Goal: Task Accomplishment & Management: Manage account settings

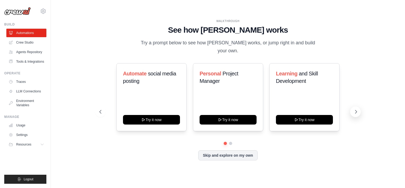
click at [357, 109] on icon at bounding box center [356, 111] width 5 height 5
click at [249, 152] on button "Skip and explore on my own" at bounding box center [227, 155] width 59 height 10
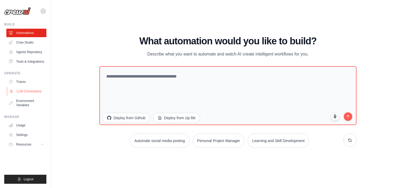
click at [24, 89] on link "LLM Connections" at bounding box center [27, 91] width 40 height 8
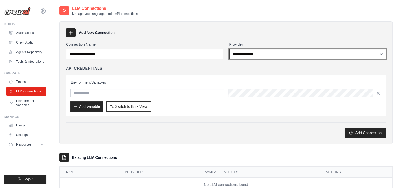
click at [247, 54] on select "**********" at bounding box center [307, 54] width 157 height 10
select select "******"
click at [229, 49] on select "**********" at bounding box center [307, 54] width 157 height 10
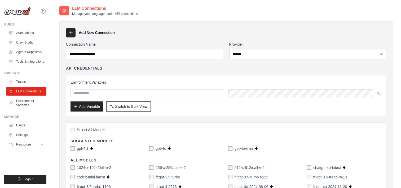
drag, startPoint x: 138, startPoint y: 115, endPoint x: 194, endPoint y: 170, distance: 78.4
click at [205, 110] on div "Add Variable Switch to Bulk View Switch to Table View" at bounding box center [226, 106] width 311 height 10
click at [170, 107] on div "Add Variable Switch to Bulk View Switch to Table View" at bounding box center [226, 106] width 311 height 10
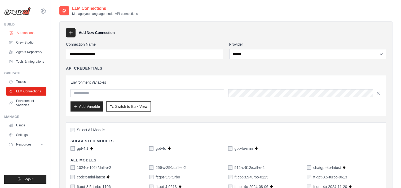
click at [27, 33] on link "Automations" at bounding box center [27, 33] width 40 height 8
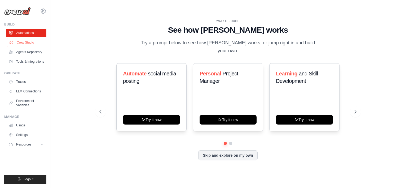
click at [31, 43] on link "Crew Studio" at bounding box center [27, 42] width 40 height 8
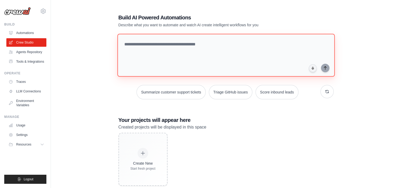
click at [140, 44] on textarea at bounding box center [226, 55] width 218 height 43
click at [134, 45] on textarea at bounding box center [226, 55] width 218 height 43
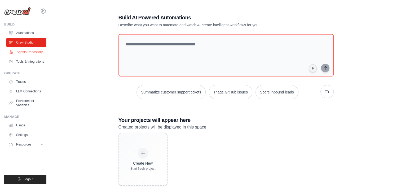
click at [33, 54] on link "Agents Repository" at bounding box center [27, 52] width 40 height 8
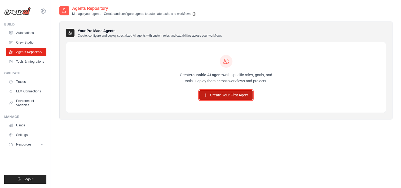
click at [214, 93] on link "Create Your First Agent" at bounding box center [225, 95] width 53 height 10
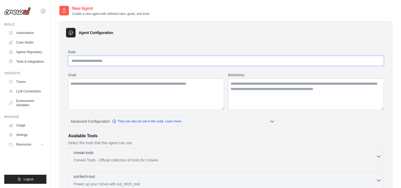
click at [115, 60] on input "Role" at bounding box center [226, 61] width 316 height 10
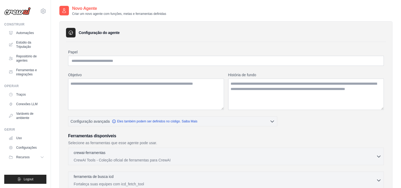
scroll to position [27, 0]
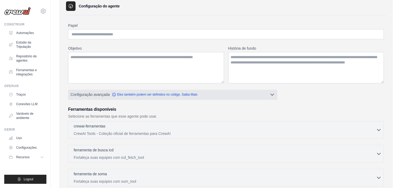
click at [275, 95] on icon "button" at bounding box center [272, 94] width 5 height 5
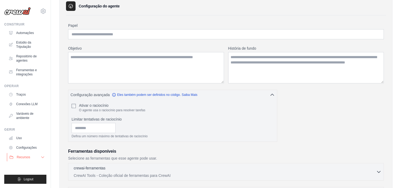
scroll to position [53, 0]
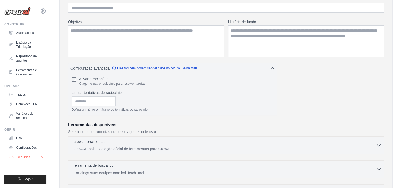
click at [32, 157] on button "Recursos" at bounding box center [27, 157] width 40 height 8
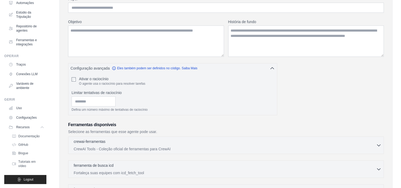
scroll to position [0, 0]
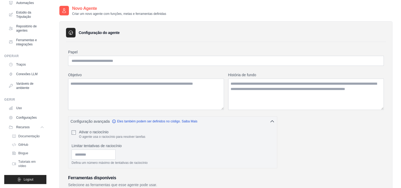
click at [223, 107] on textarea "Objetivo" at bounding box center [146, 94] width 156 height 31
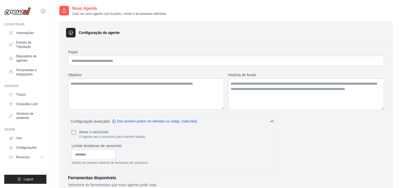
click at [223, 107] on textarea "Objetivo" at bounding box center [146, 94] width 156 height 31
click at [154, 95] on textarea "Objetivo" at bounding box center [146, 94] width 156 height 31
click at [28, 34] on font "Automações" at bounding box center [26, 33] width 18 height 4
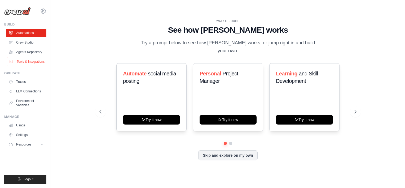
click at [28, 63] on link "Tools & Integrations" at bounding box center [27, 61] width 40 height 8
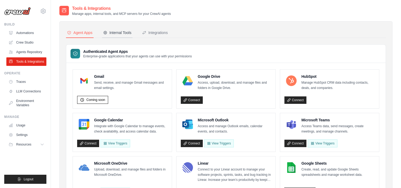
click at [118, 33] on div "Internal Tools" at bounding box center [117, 32] width 28 height 5
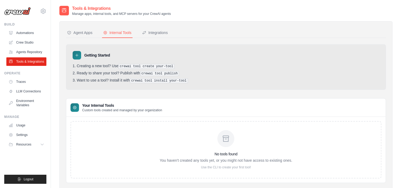
scroll to position [14, 0]
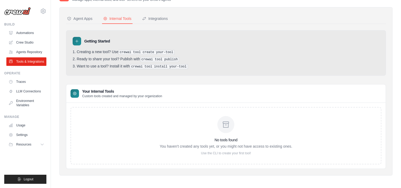
click at [227, 132] on div "No tools found You haven't created any tools yet, or you might not have access …" at bounding box center [226, 135] width 133 height 39
click at [157, 19] on div "Integrations" at bounding box center [155, 18] width 26 height 5
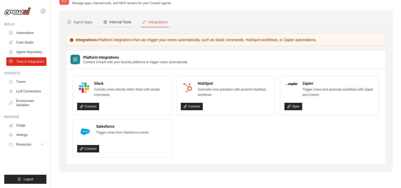
click at [119, 23] on div "Internal Tools" at bounding box center [117, 21] width 28 height 5
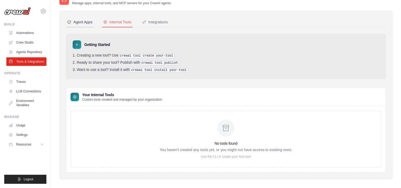
click at [84, 22] on div "Agent Apps" at bounding box center [79, 21] width 25 height 5
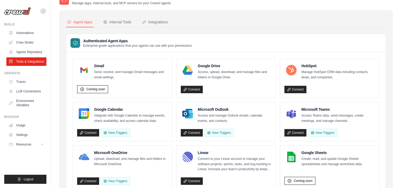
scroll to position [37, 0]
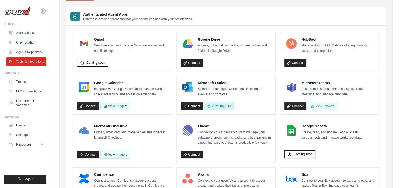
click at [227, 107] on button "View Triggers" at bounding box center [219, 106] width 30 height 8
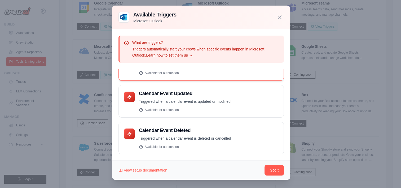
scroll to position [143, 0]
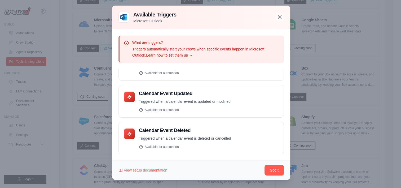
click at [280, 17] on icon "button" at bounding box center [280, 17] width 6 height 6
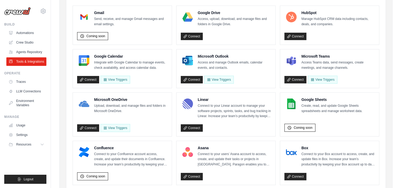
scroll to position [0, 0]
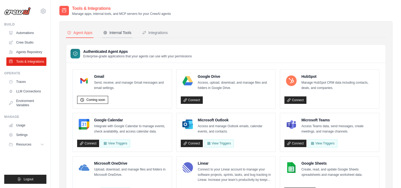
click at [114, 34] on div "Internal Tools" at bounding box center [117, 32] width 28 height 5
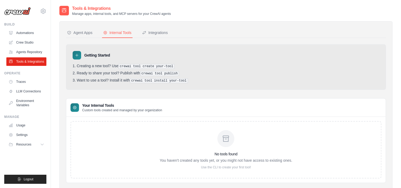
click at [225, 143] on div at bounding box center [226, 138] width 17 height 17
click at [108, 108] on p "Custom tools created and managed by your organization" at bounding box center [122, 110] width 80 height 4
click at [122, 67] on pre "crewai tool create your-tool" at bounding box center [147, 66] width 56 height 5
click at [155, 33] on div "Integrations" at bounding box center [155, 32] width 26 height 5
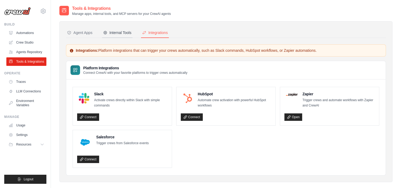
click at [123, 33] on div "Internal Tools" at bounding box center [117, 32] width 28 height 5
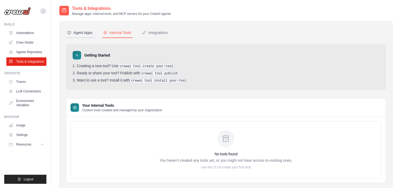
click at [84, 34] on div "Agent Apps" at bounding box center [79, 32] width 25 height 5
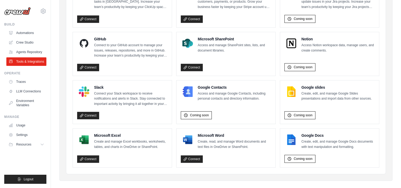
scroll to position [323, 0]
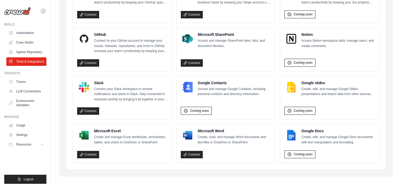
click at [106, 140] on p "Create and manage Excel workbooks, worksheets, tables, and charts in OneDrive o…" at bounding box center [130, 140] width 73 height 10
click at [95, 154] on link "Connect" at bounding box center [88, 154] width 22 height 7
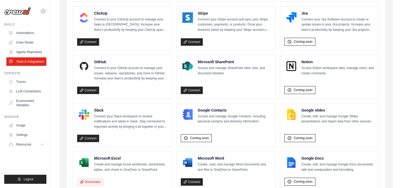
scroll to position [322, 0]
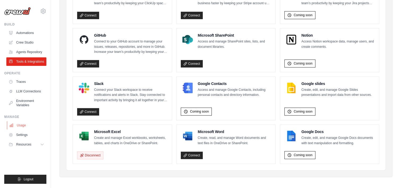
click at [16, 126] on link "Usage" at bounding box center [27, 125] width 40 height 8
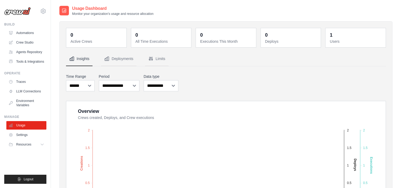
scroll to position [27, 0]
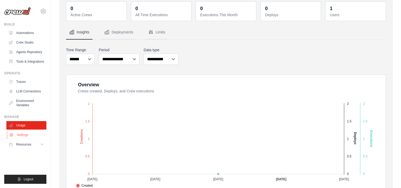
click at [25, 136] on link "Settings" at bounding box center [27, 135] width 40 height 8
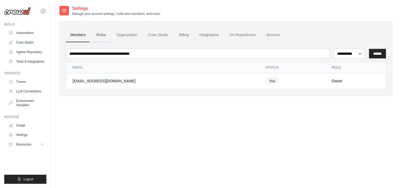
click at [100, 36] on link "Roles" at bounding box center [101, 35] width 18 height 14
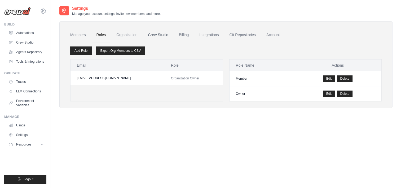
click at [145, 34] on link "Crew Studio" at bounding box center [158, 35] width 29 height 14
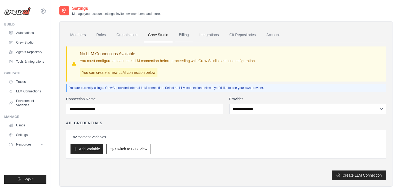
click at [181, 35] on link "Billing" at bounding box center [184, 35] width 18 height 14
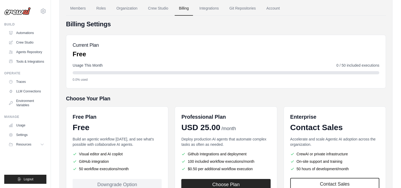
scroll to position [69, 0]
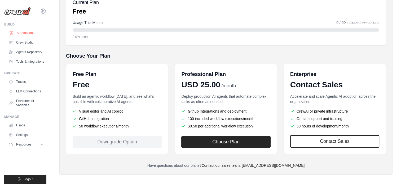
click at [18, 34] on link "Automations" at bounding box center [27, 33] width 40 height 8
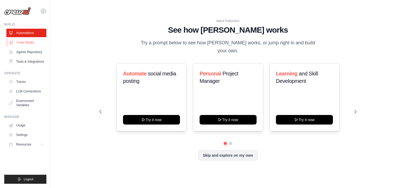
click at [21, 42] on link "Crew Studio" at bounding box center [27, 42] width 40 height 8
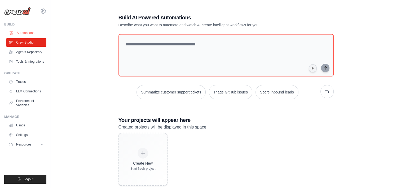
click at [24, 35] on link "Automations" at bounding box center [27, 33] width 40 height 8
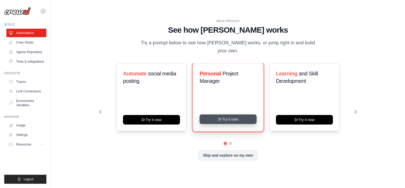
click at [220, 117] on icon at bounding box center [220, 119] width 4 height 4
